Goal: Information Seeking & Learning: Learn about a topic

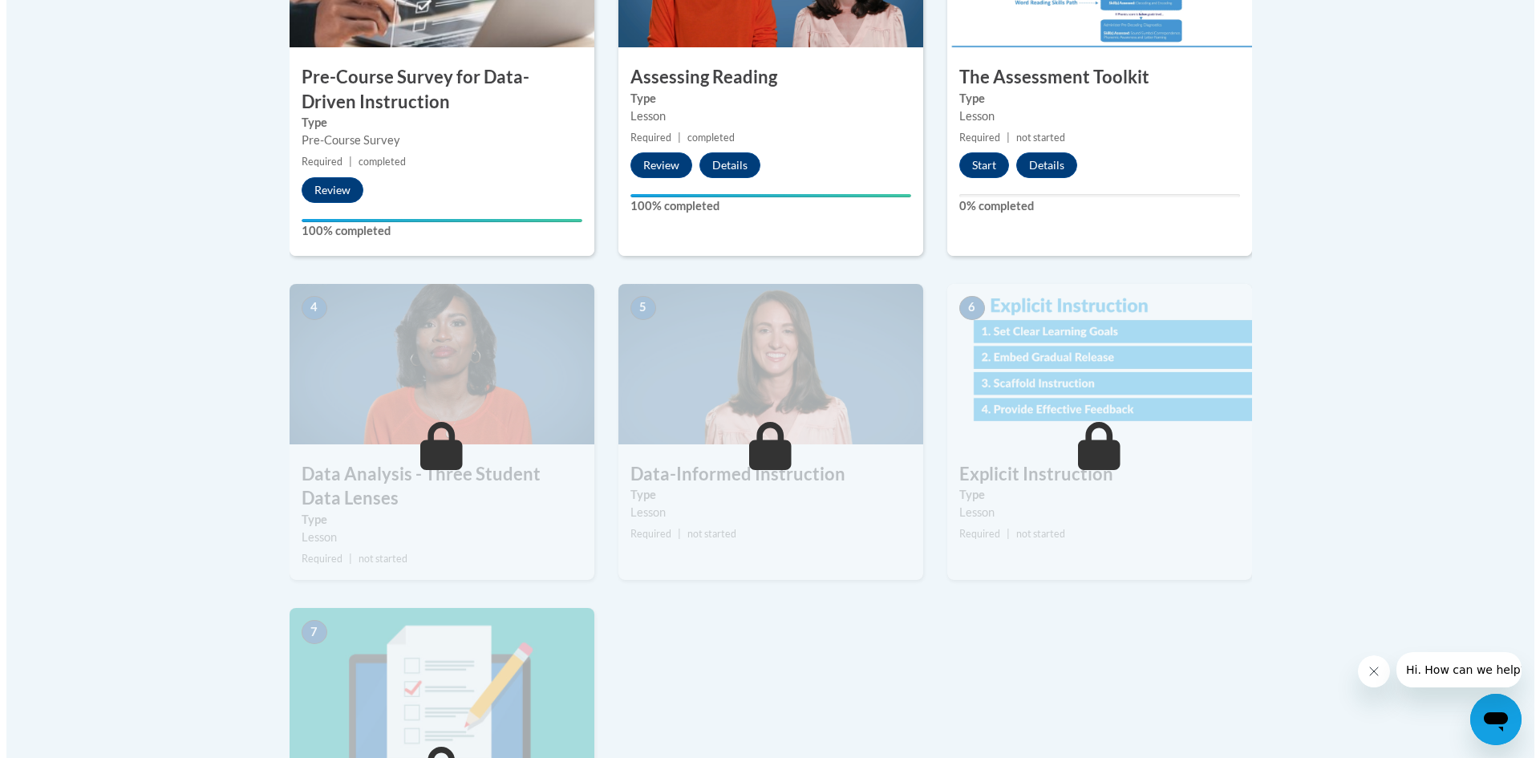
scroll to position [642, 0]
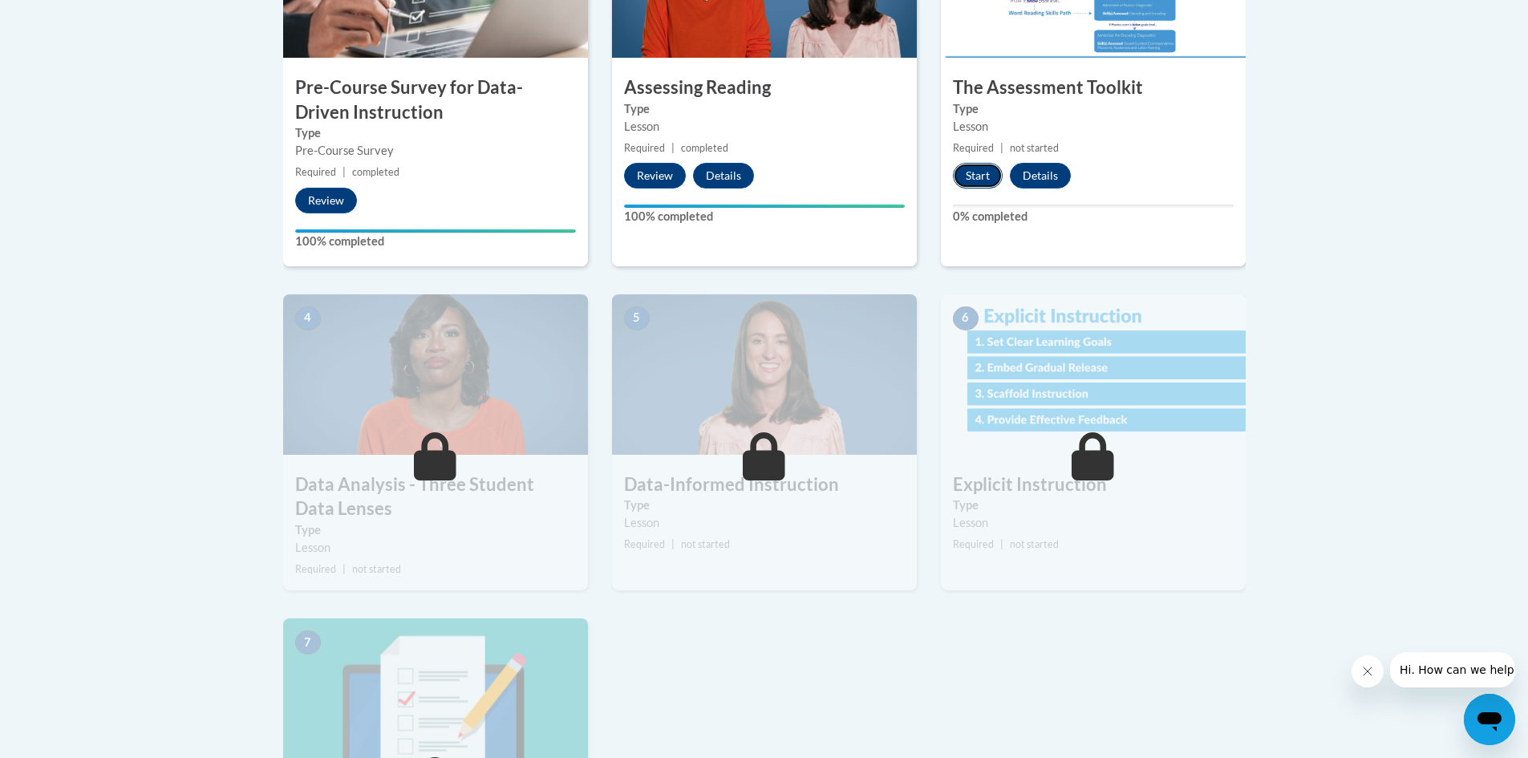
click at [988, 176] on button "Start" at bounding box center [978, 176] width 50 height 26
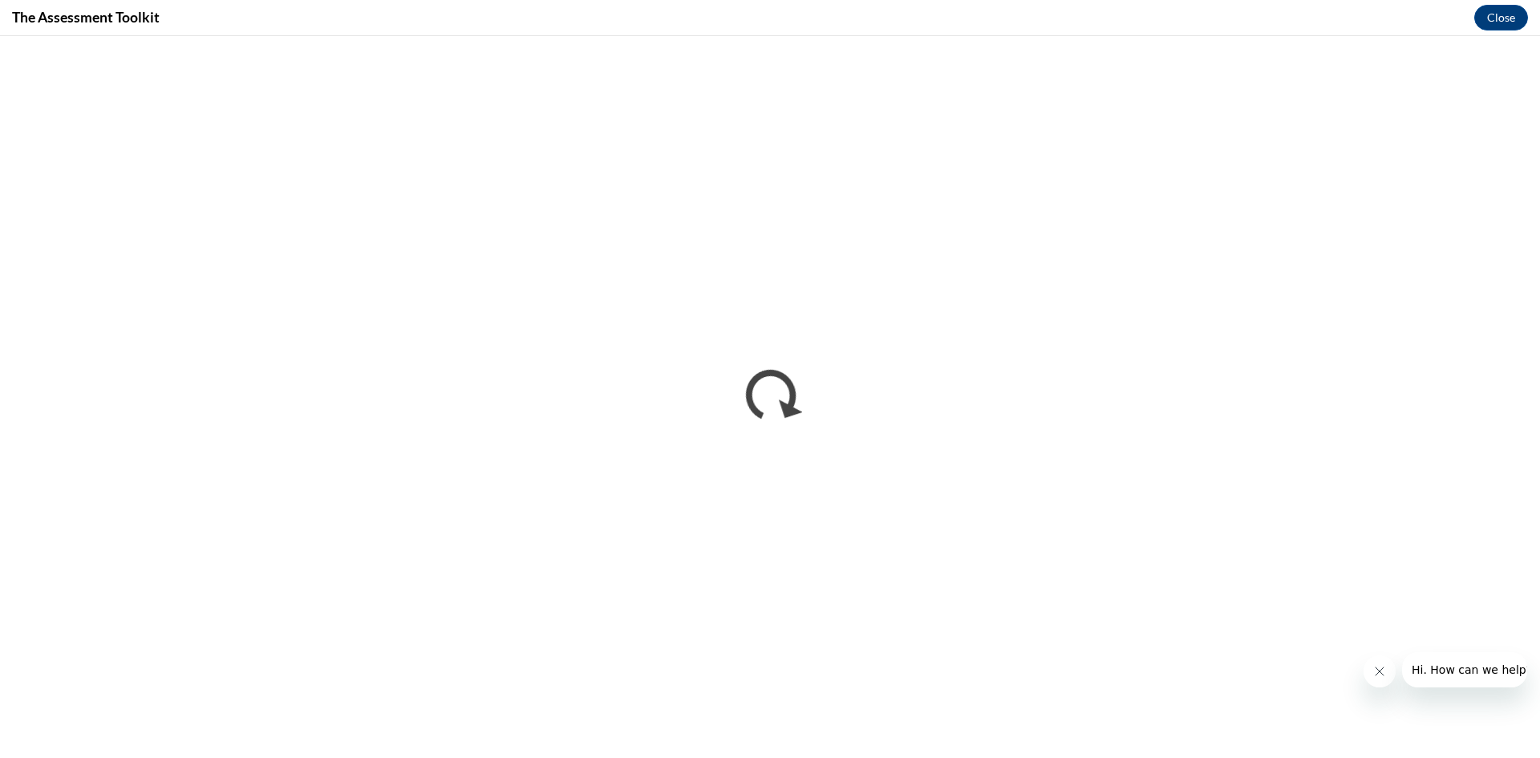
scroll to position [0, 0]
